Goal: Task Accomplishment & Management: Manage account settings

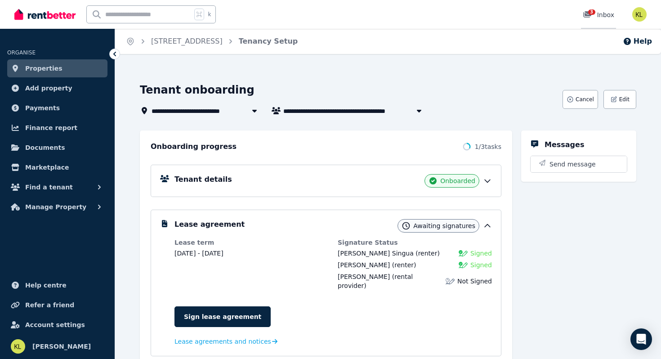
click at [592, 13] on span "3" at bounding box center [591, 11] width 7 height 5
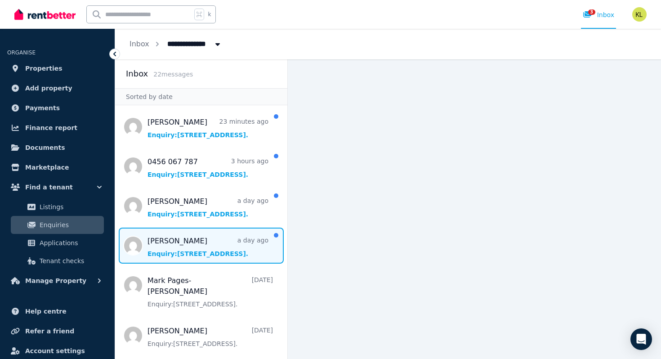
click at [200, 245] on span "Message list" at bounding box center [201, 245] width 172 height 36
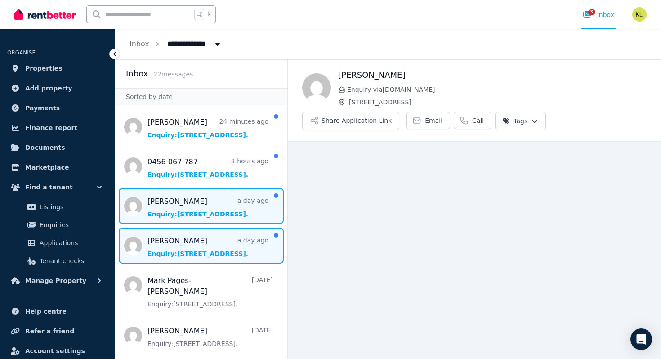
click at [180, 202] on span "Message list" at bounding box center [201, 206] width 172 height 36
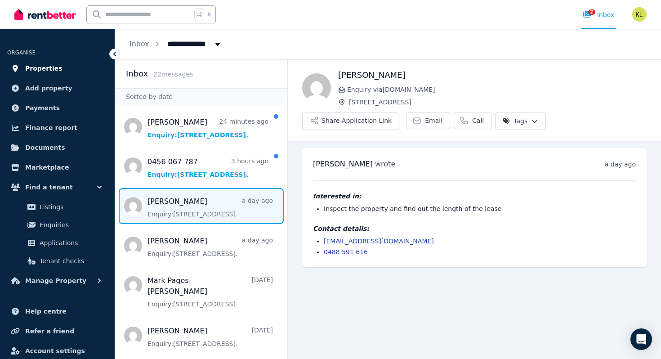
click at [29, 67] on span "Properties" at bounding box center [43, 68] width 37 height 11
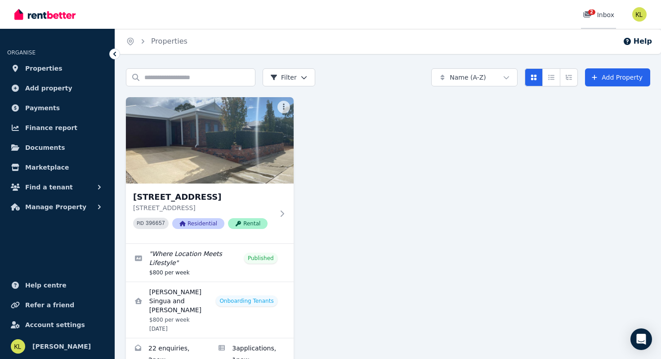
click at [594, 9] on link "2 Inbox" at bounding box center [598, 14] width 35 height 29
click at [640, 39] on button "Help" at bounding box center [637, 41] width 29 height 11
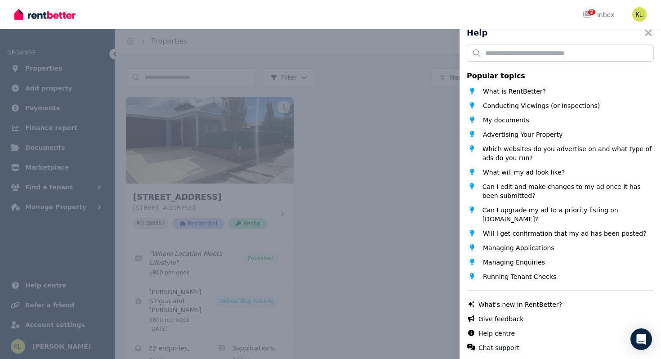
scroll to position [12, 0]
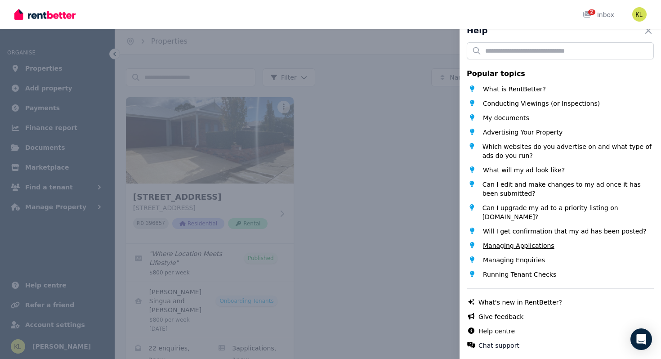
click at [505, 246] on span "Managing Applications" at bounding box center [518, 245] width 71 height 9
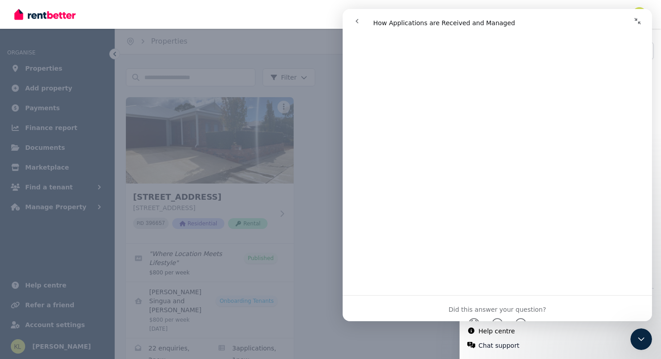
scroll to position [3167, 0]
click at [639, 24] on icon "Collapse window" at bounding box center [637, 21] width 7 height 7
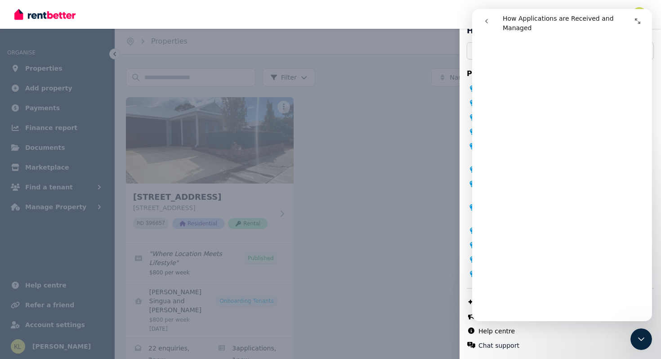
click at [486, 21] on icon "go back" at bounding box center [486, 21] width 3 height 4
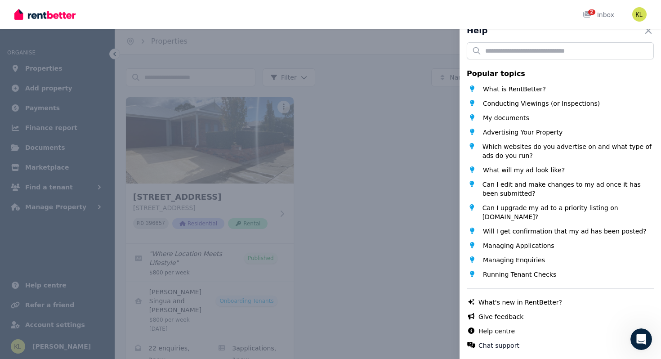
scroll to position [0, 0]
click at [492, 333] on link "Help centre" at bounding box center [496, 330] width 36 height 9
click at [489, 333] on link "Help centre" at bounding box center [496, 330] width 36 height 9
click at [647, 30] on icon "button" at bounding box center [648, 30] width 6 height 6
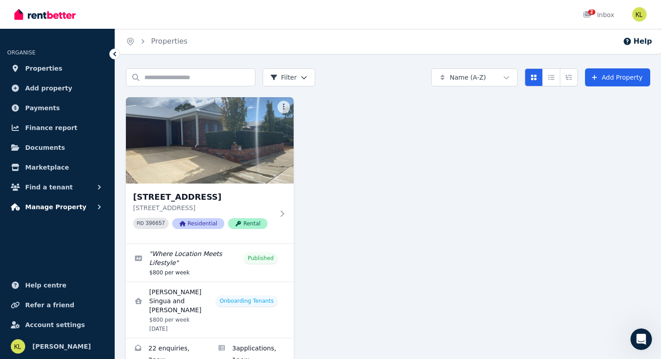
click at [54, 201] on button "Manage Property" at bounding box center [57, 207] width 100 height 18
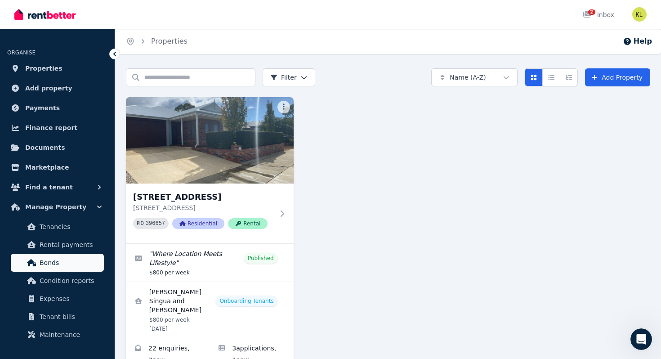
click at [54, 262] on span "Bonds" at bounding box center [70, 262] width 61 height 11
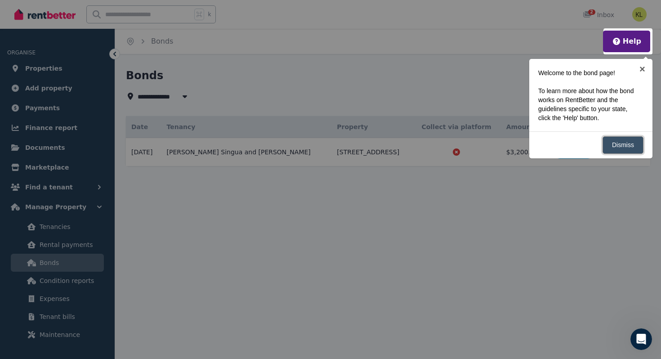
click at [631, 142] on link "Dismiss" at bounding box center [622, 145] width 41 height 18
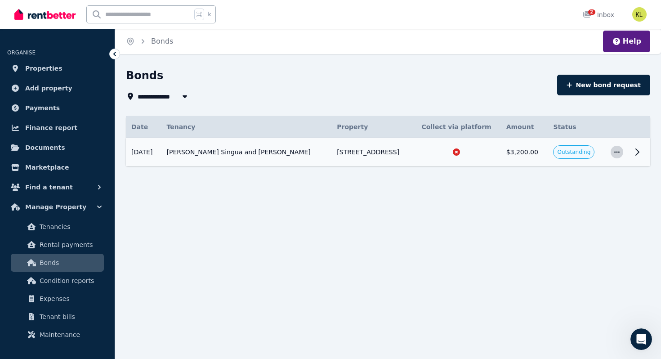
click at [614, 152] on icon "button" at bounding box center [616, 152] width 7 height 6
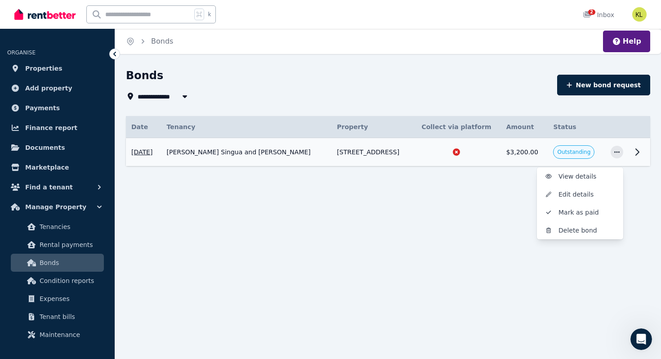
click at [580, 152] on span "Outstanding" at bounding box center [573, 151] width 33 height 7
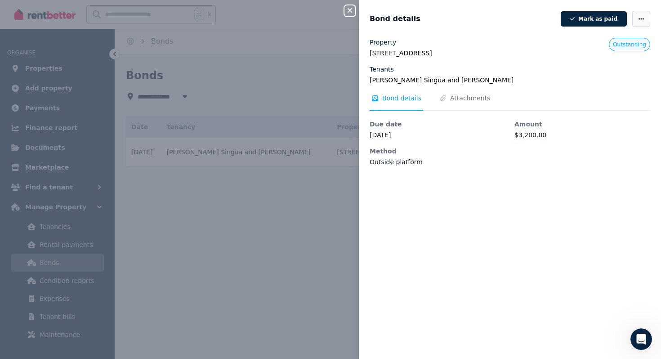
click at [645, 21] on span "button" at bounding box center [641, 19] width 18 height 16
click at [621, 46] on span "Edit details" at bounding box center [614, 45] width 58 height 11
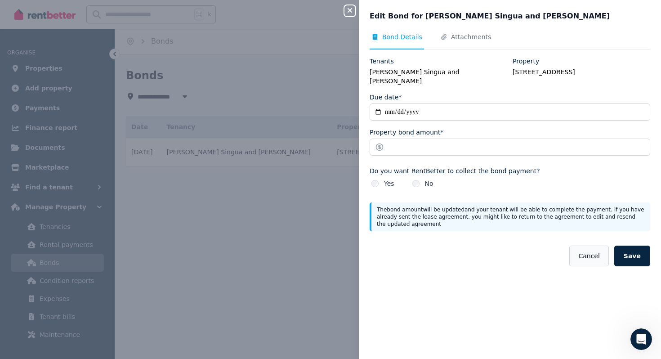
click at [588, 254] on button "Cancel" at bounding box center [588, 255] width 39 height 21
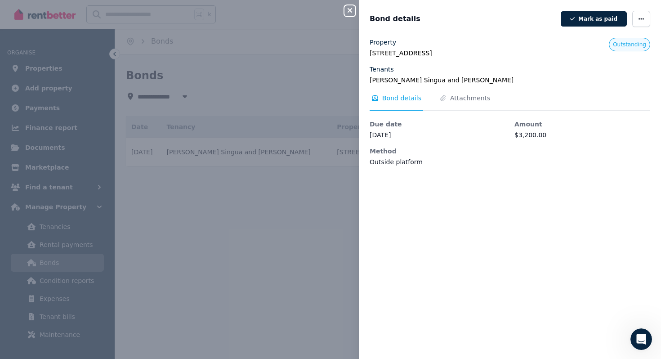
click at [352, 8] on icon "button" at bounding box center [349, 10] width 11 height 7
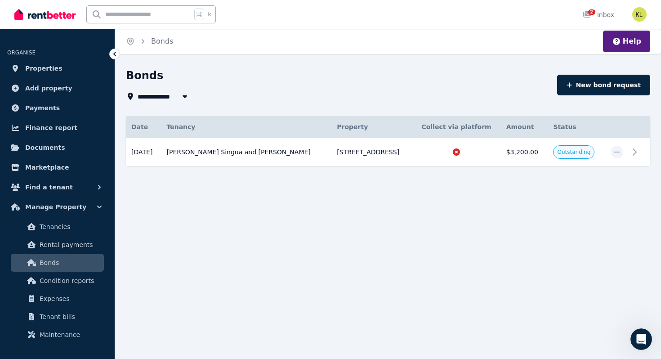
click at [165, 95] on span "All Properties" at bounding box center [167, 96] width 58 height 11
type input "**********"
click at [602, 79] on button "New bond request" at bounding box center [603, 85] width 93 height 21
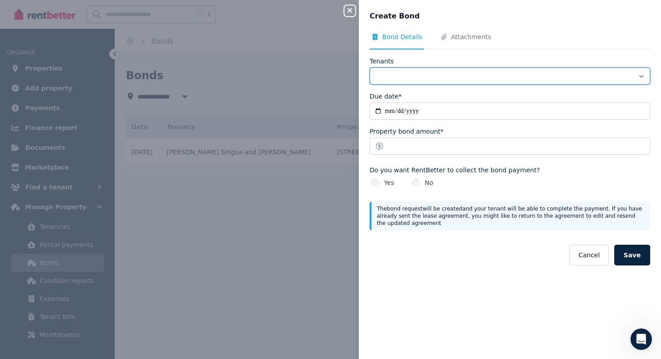
click at [603, 77] on select "**********" at bounding box center [510, 75] width 281 height 17
select select "**********"
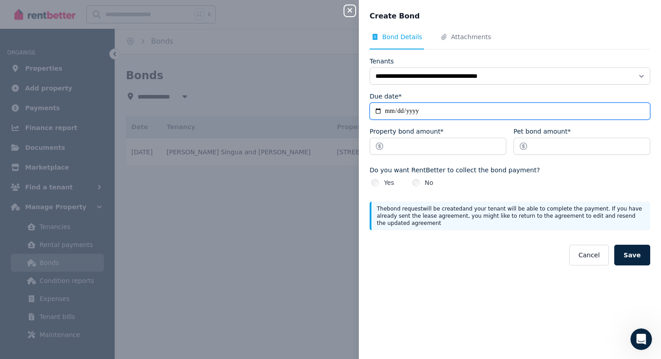
click at [384, 113] on input "Due date*" at bounding box center [510, 111] width 281 height 17
type input "**********"
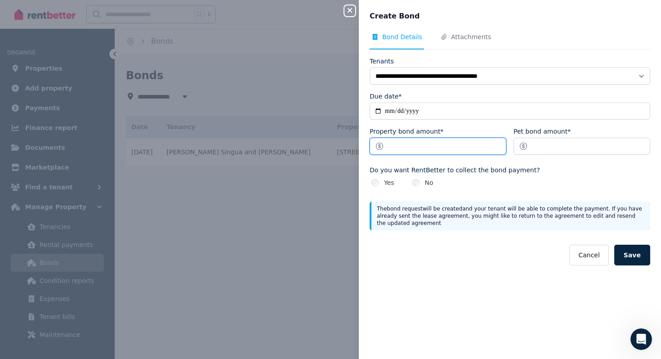
click at [415, 145] on input "Property bond amount*" at bounding box center [438, 146] width 137 height 17
type input "*******"
click at [584, 255] on button "Cancel" at bounding box center [588, 255] width 39 height 21
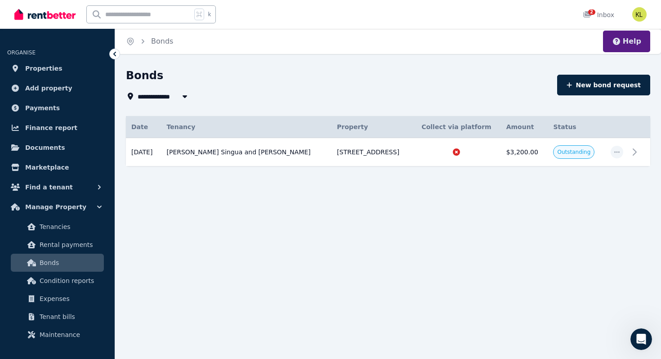
click at [624, 41] on button "Help" at bounding box center [626, 41] width 29 height 11
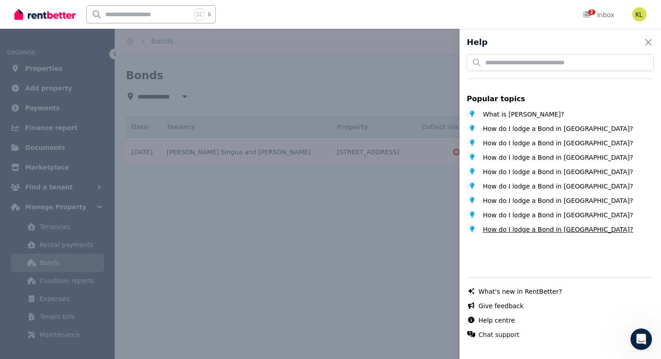
click at [531, 230] on span "How do I lodge a Bond in [GEOGRAPHIC_DATA]?" at bounding box center [558, 229] width 150 height 9
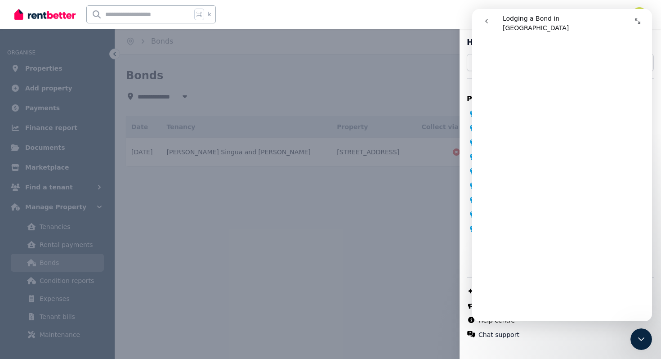
scroll to position [522, 0]
click at [485, 20] on icon "go back" at bounding box center [486, 21] width 7 height 7
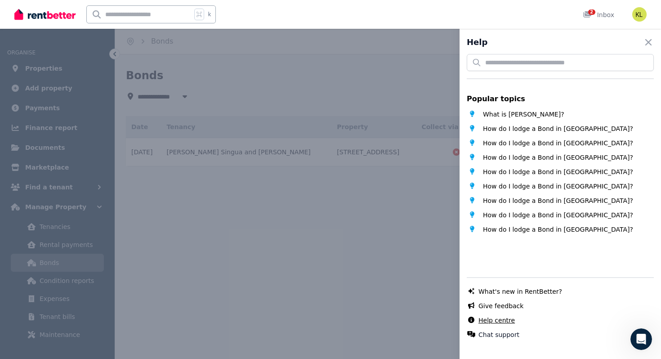
click at [487, 319] on link "Help centre" at bounding box center [496, 320] width 36 height 9
